Goal: Task Accomplishment & Management: Use online tool/utility

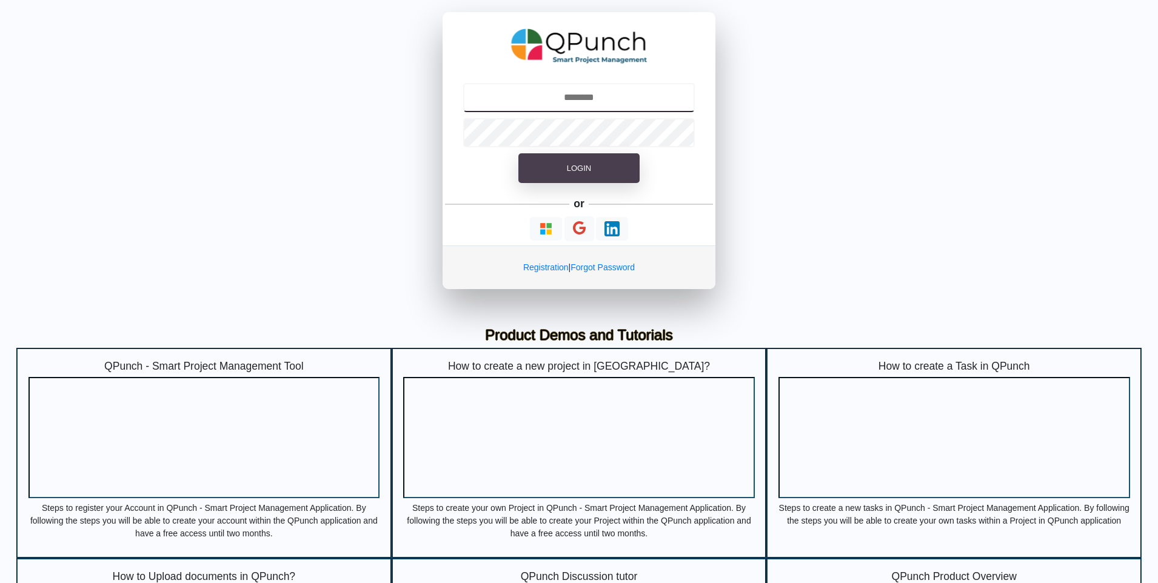
type input "**********"
click at [568, 166] on span "Login" at bounding box center [579, 168] width 24 height 9
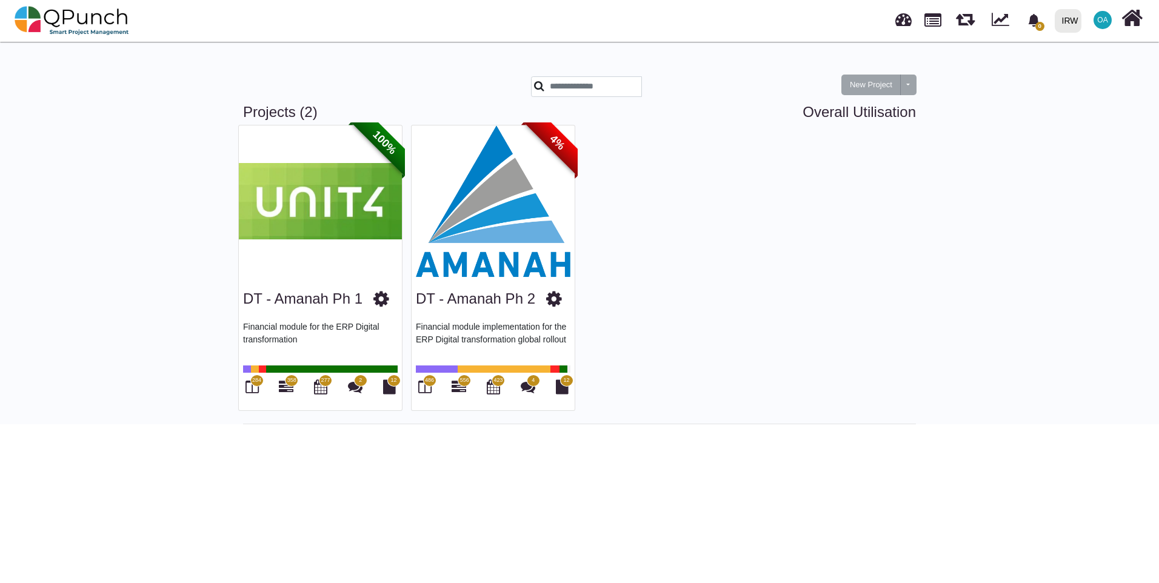
click at [383, 217] on img at bounding box center [320, 202] width 163 height 152
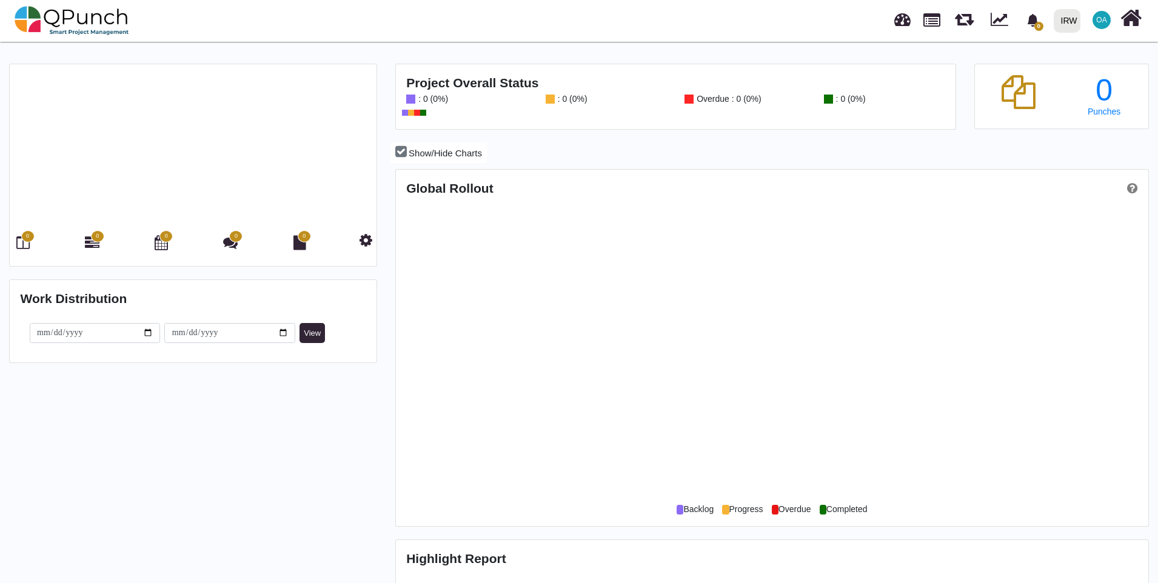
click at [439, 200] on div at bounding box center [771, 351] width 731 height 303
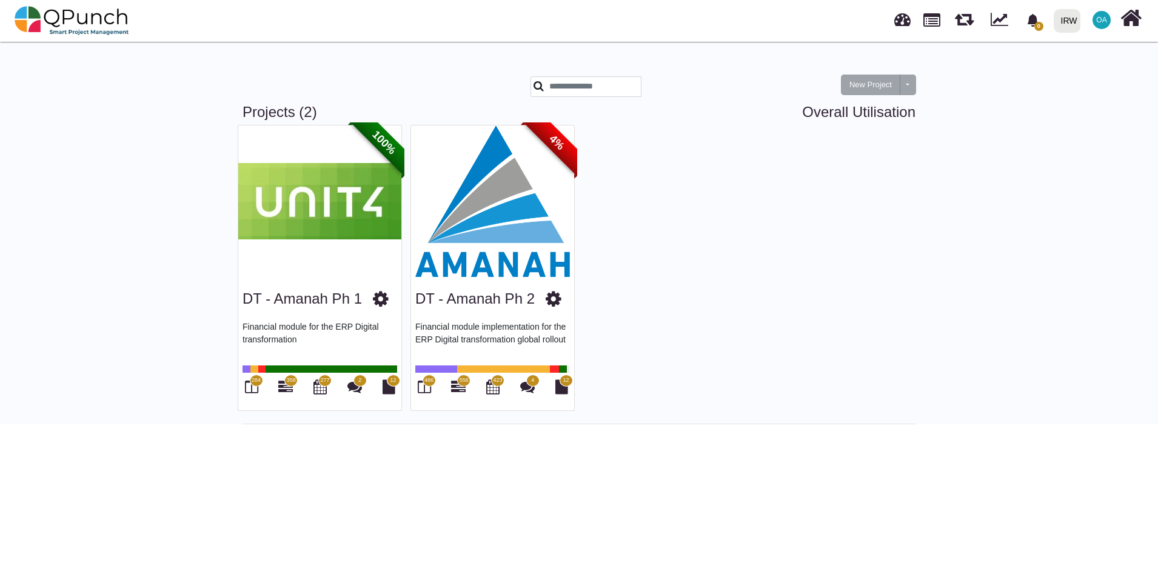
click at [462, 194] on img at bounding box center [492, 202] width 163 height 152
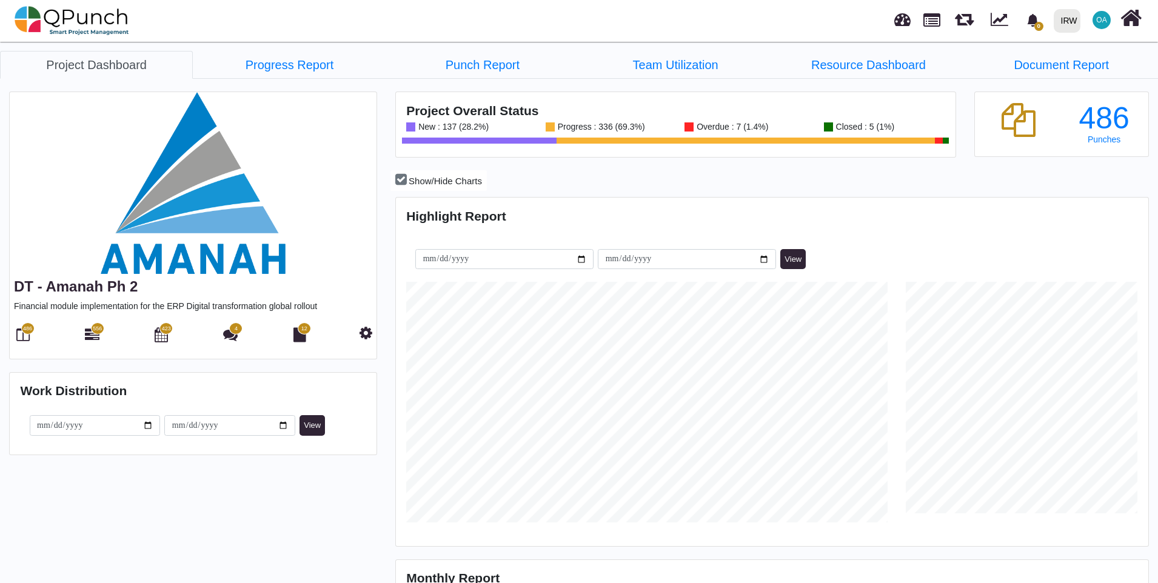
scroll to position [241, 250]
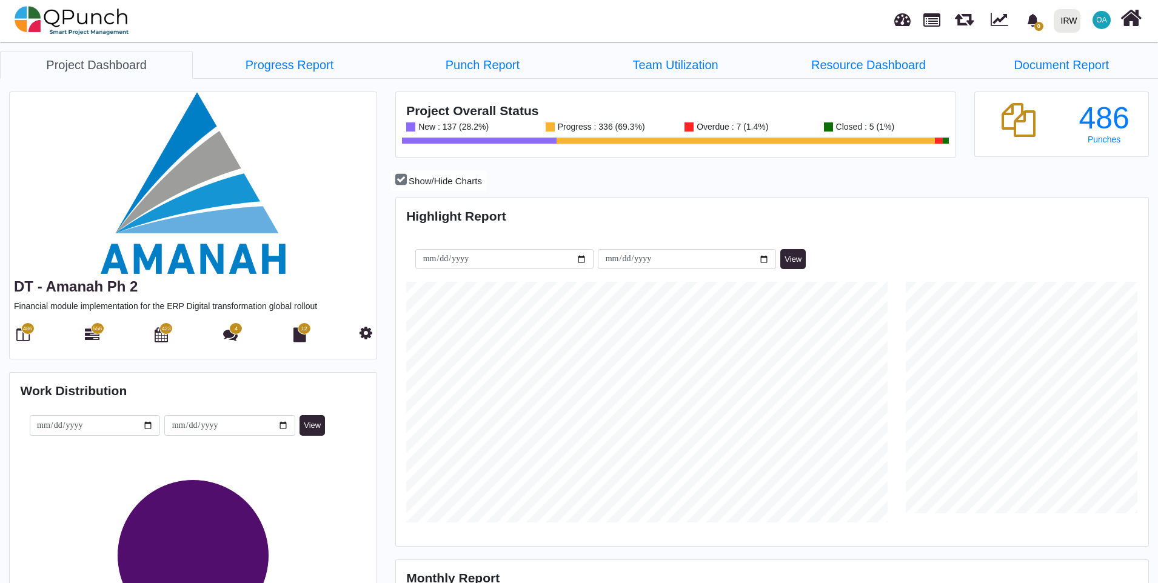
click at [92, 328] on span "556" at bounding box center [97, 329] width 13 height 12
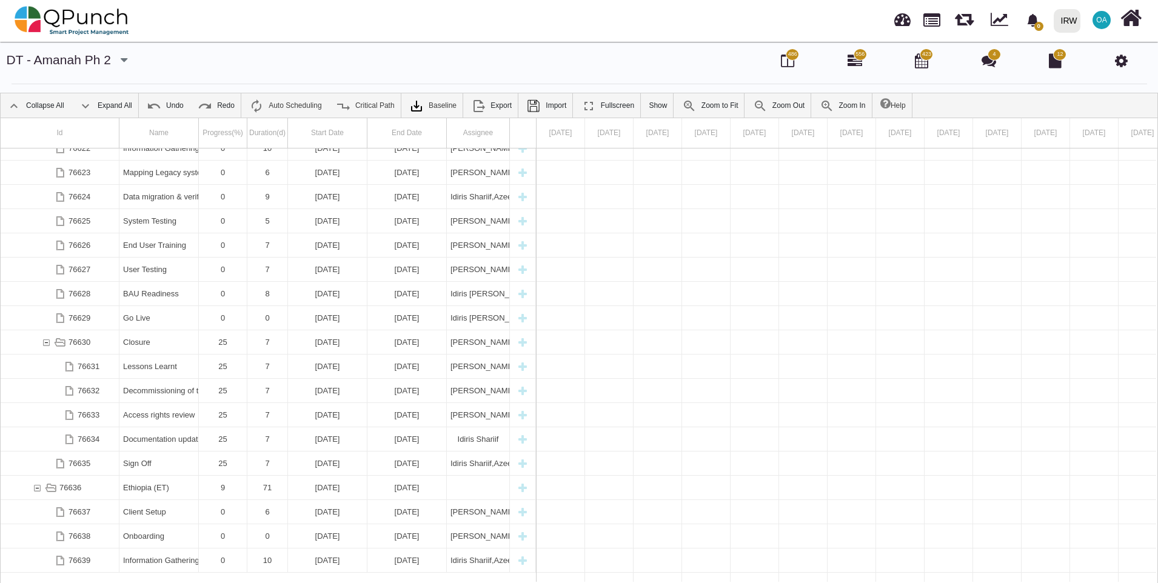
scroll to position [1910, 0]
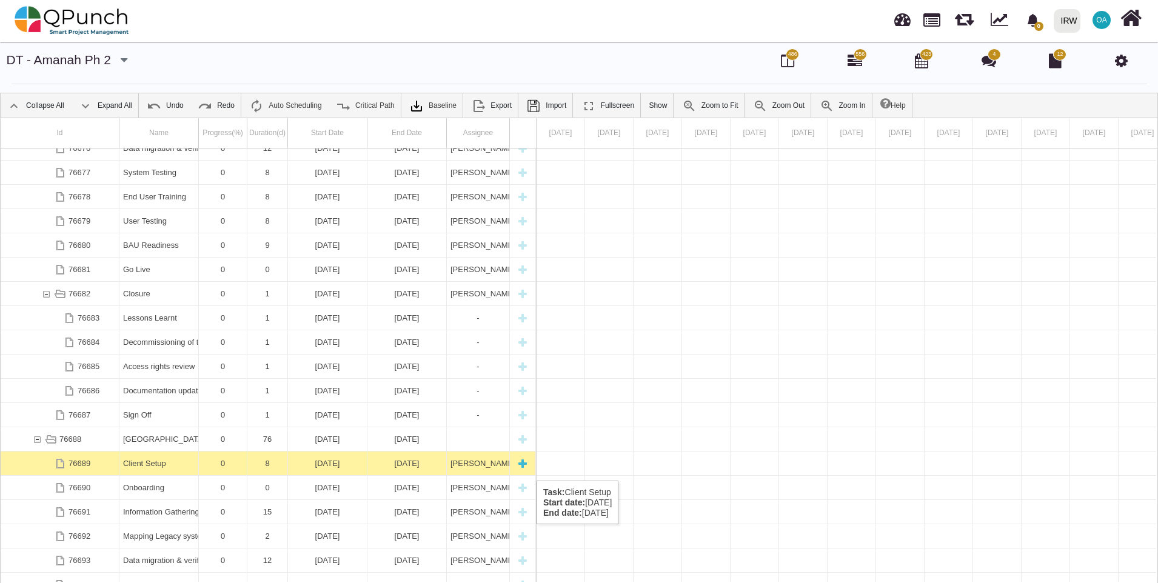
click at [295, 469] on div "08-01-2027" at bounding box center [328, 464] width 72 height 24
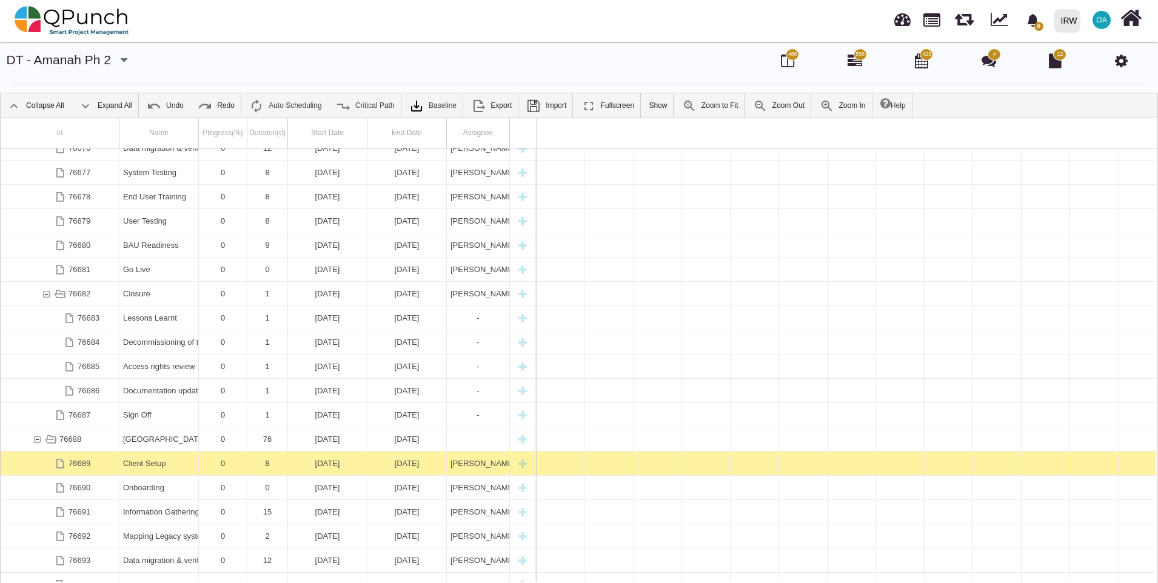
scroll to position [0, 27153]
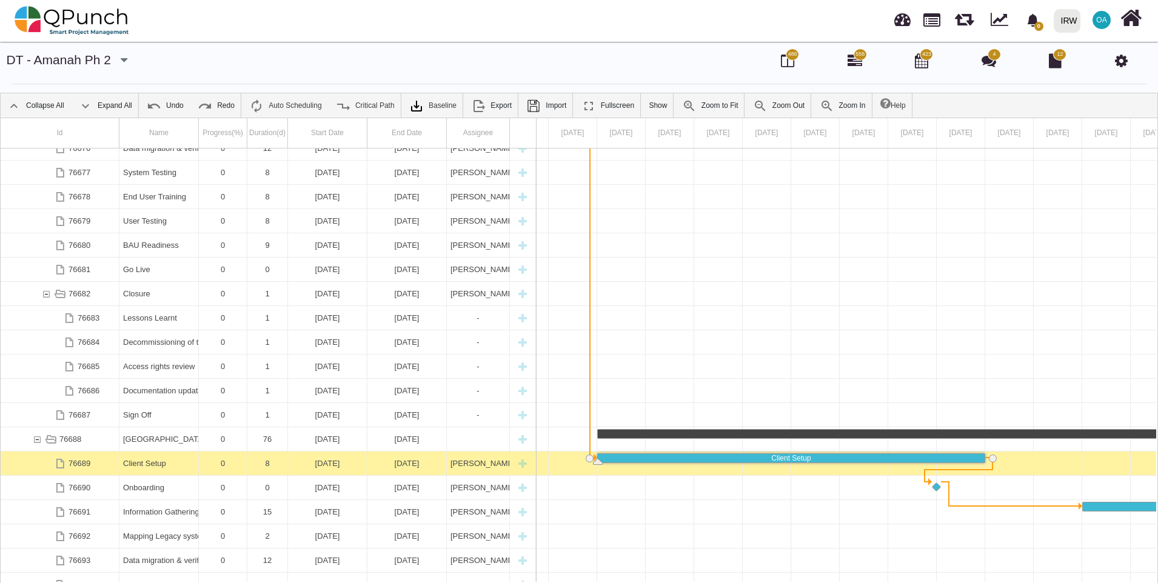
click at [295, 469] on div "08-01-2027" at bounding box center [328, 464] width 72 height 24
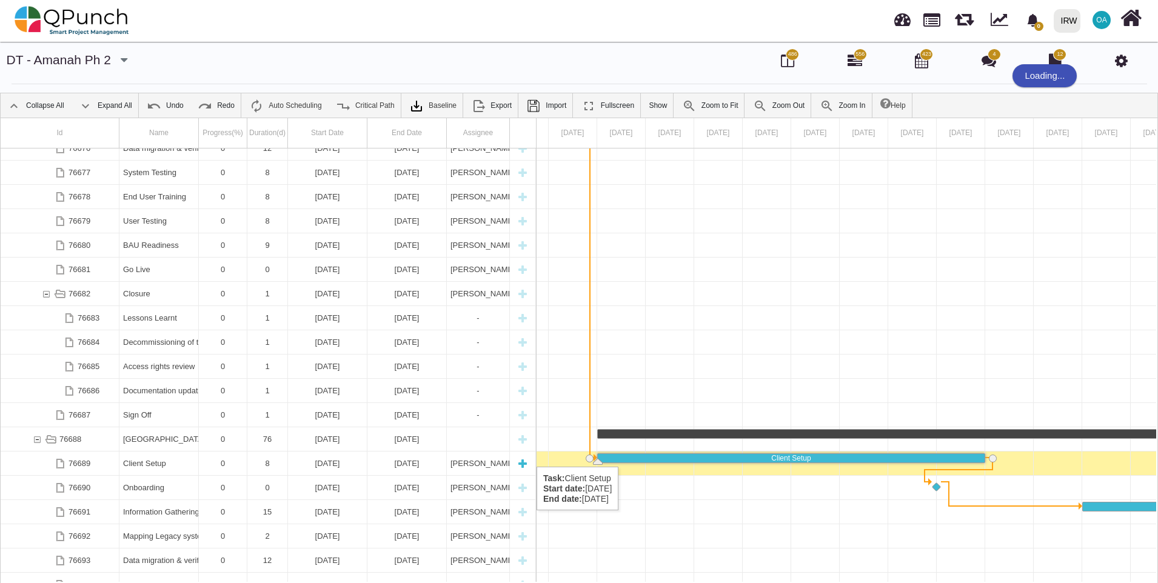
click at [231, 455] on div "0" at bounding box center [223, 464] width 41 height 24
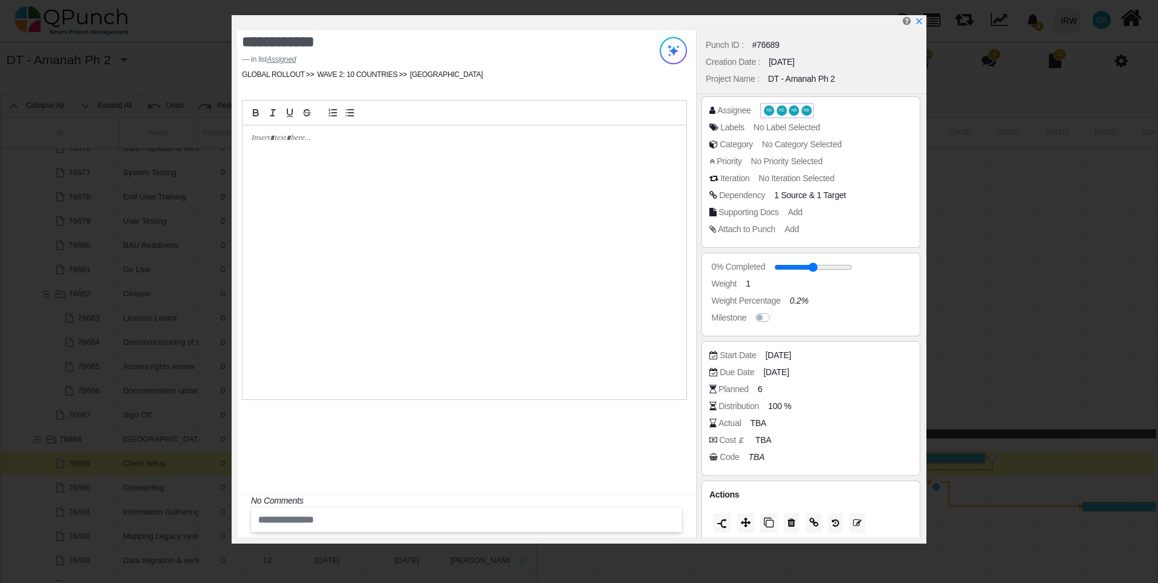
click at [772, 114] on span "NS" at bounding box center [769, 111] width 10 height 10
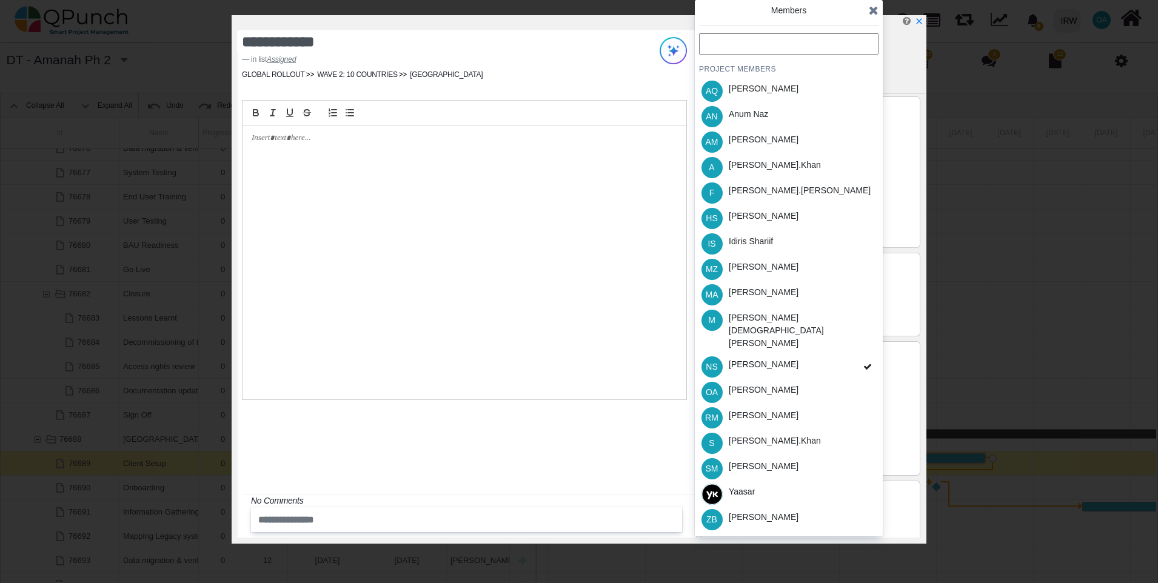
click at [431, 252] on div at bounding box center [465, 262] width 444 height 273
click at [597, 58] on footer "in list Assigned" at bounding box center [426, 59] width 368 height 11
click at [919, 29] on div at bounding box center [582, 22] width 688 height 15
click at [920, 24] on icon "x" at bounding box center [919, 22] width 10 height 10
